Goal: Register for event/course

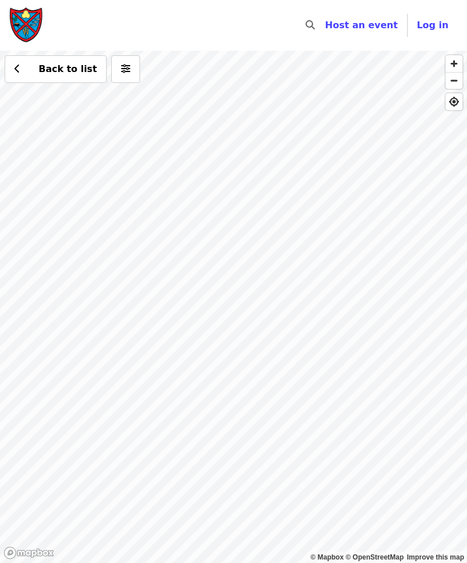
click at [229, 300] on div "Back to list" at bounding box center [233, 307] width 467 height 513
click at [225, 306] on div "Back to list" at bounding box center [233, 307] width 467 height 513
click at [232, 306] on div "Back to list" at bounding box center [233, 307] width 467 height 513
click at [235, 300] on div "Back to list" at bounding box center [233, 307] width 467 height 513
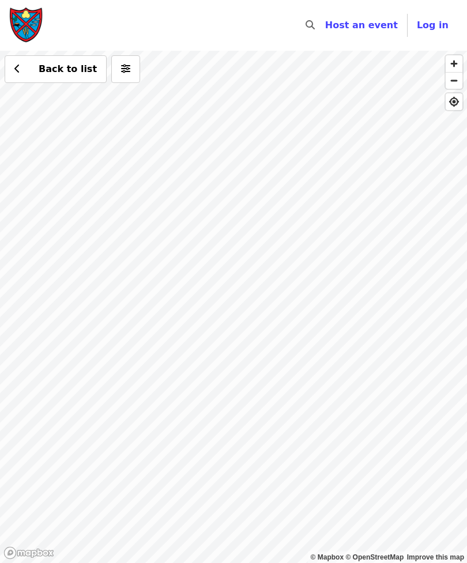
click at [310, 192] on div "Back to list" at bounding box center [233, 307] width 467 height 513
click at [57, 72] on span "Back to list" at bounding box center [68, 68] width 58 height 11
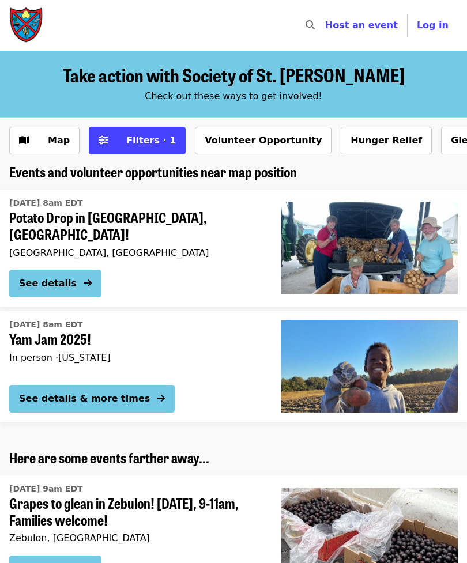
click at [77, 280] on button "See details" at bounding box center [55, 284] width 92 height 28
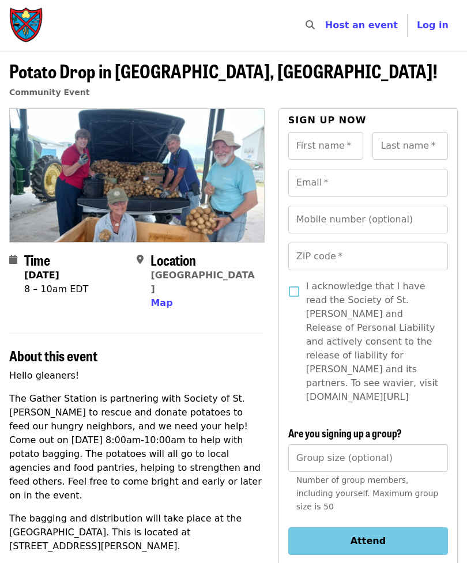
click at [9, 67] on span "Potato Drop in [GEOGRAPHIC_DATA], [GEOGRAPHIC_DATA]!" at bounding box center [223, 70] width 428 height 27
click at [126, 369] on p "Hello gleaners!" at bounding box center [136, 376] width 255 height 14
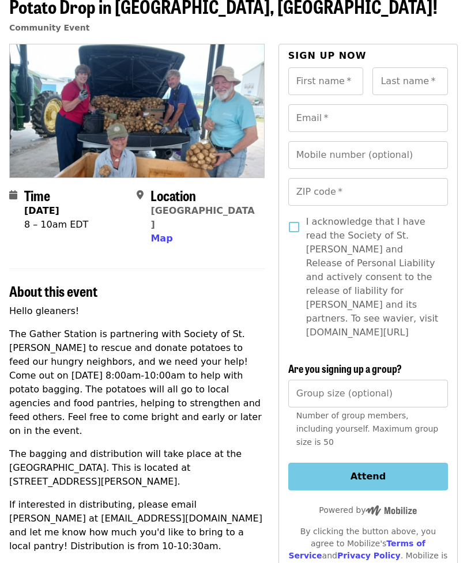
scroll to position [63, 0]
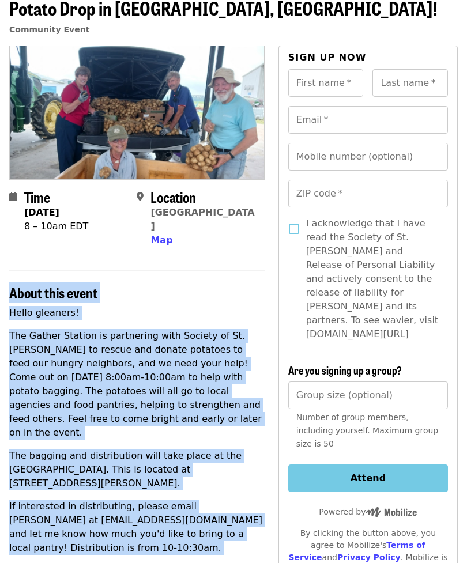
copy section "About this event Hello gleaners! The Gather Station is partnering with Society …"
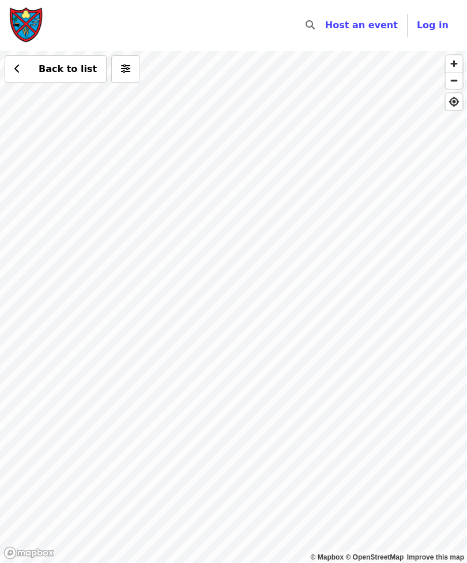
click at [207, 286] on div "Back to list" at bounding box center [233, 307] width 467 height 513
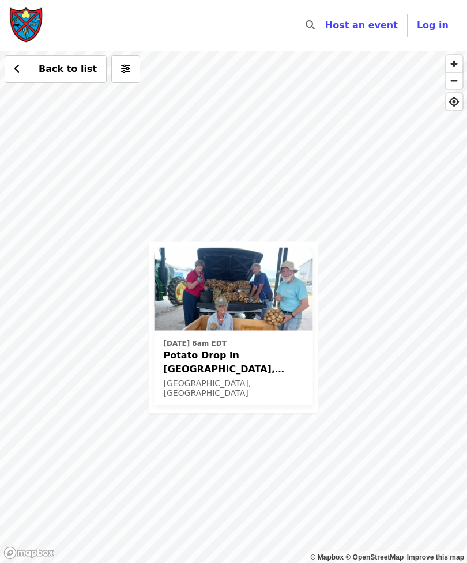
click at [253, 356] on span "Potato Drop in [GEOGRAPHIC_DATA], [GEOGRAPHIC_DATA]!" at bounding box center [234, 362] width 140 height 28
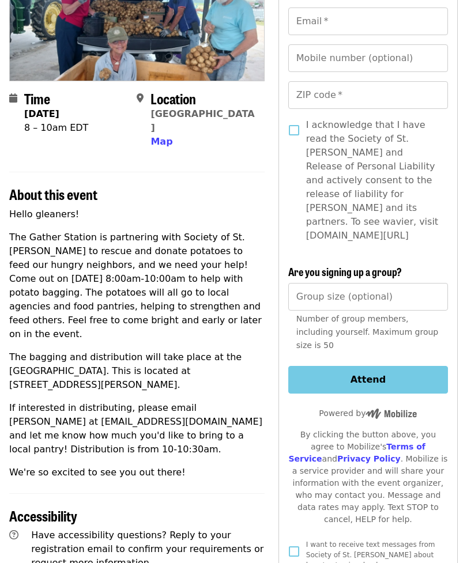
scroll to position [166, 0]
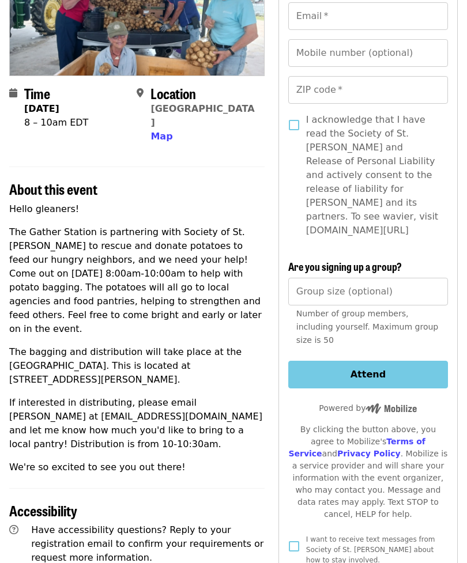
click at [50, 397] on p "If interested in distributing, please email [PERSON_NAME] at [EMAIL_ADDRESS][DO…" at bounding box center [136, 424] width 255 height 55
click at [238, 397] on p "If interested in distributing, please email [PERSON_NAME] at [EMAIL_ADDRESS][DO…" at bounding box center [136, 424] width 255 height 55
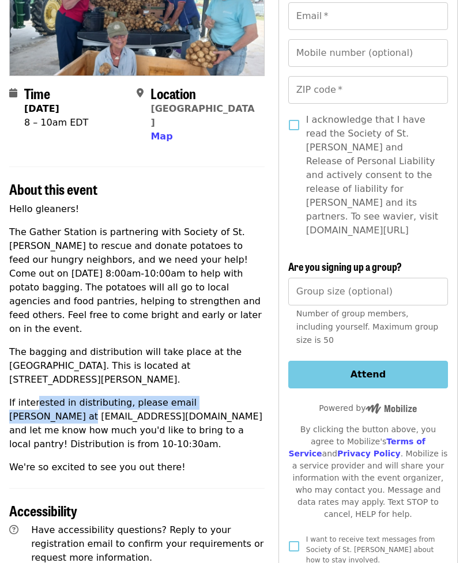
scroll to position [167, 0]
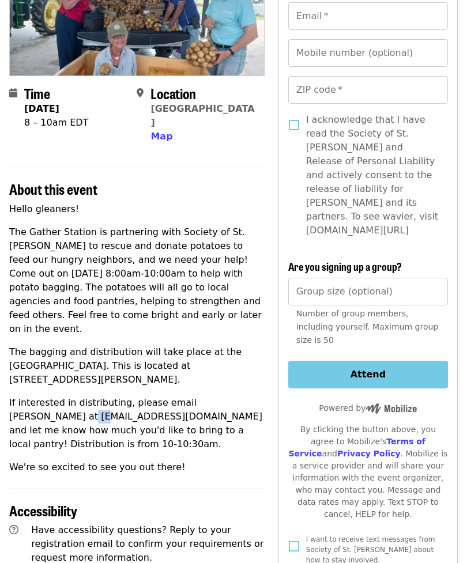
click at [227, 503] on h2 "Accessibility" at bounding box center [136, 511] width 255 height 17
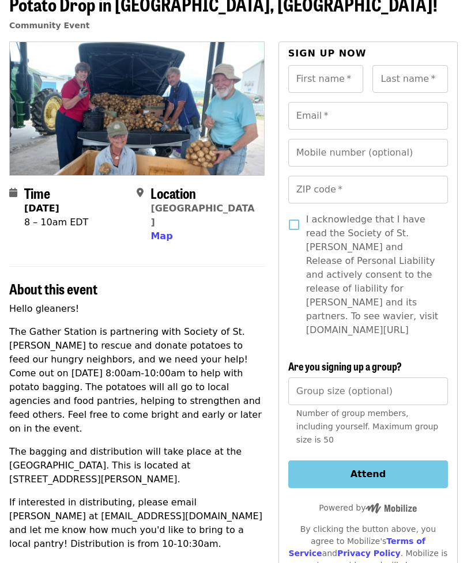
scroll to position [67, 0]
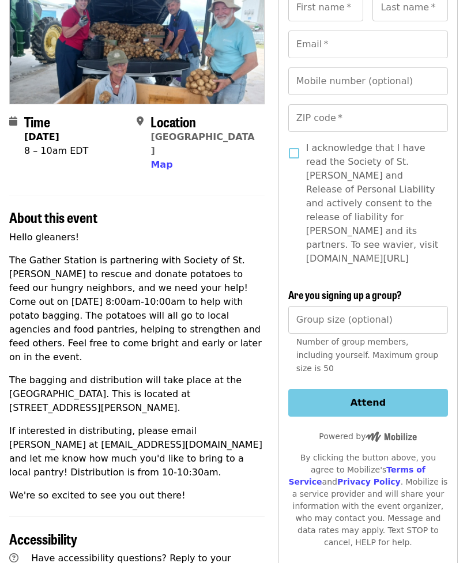
scroll to position [145, 0]
